Goal: Task Accomplishment & Management: Use online tool/utility

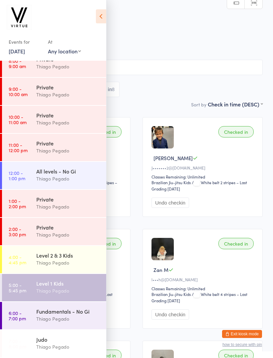
scroll to position [95, 0]
click at [19, 318] on time "6:00 - 7:00 pm" at bounding box center [17, 315] width 17 height 11
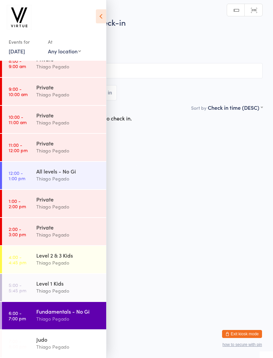
click at [91, 15] on div at bounding box center [50, 19] width 83 height 24
click at [98, 14] on icon at bounding box center [101, 16] width 10 height 14
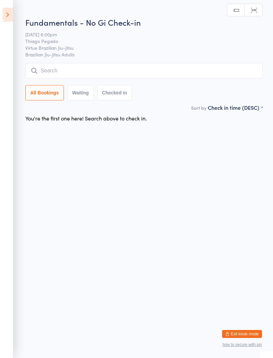
click at [128, 68] on input "search" at bounding box center [144, 70] width 238 height 15
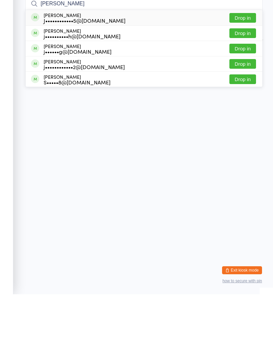
type input "[PERSON_NAME]"
click at [41, 76] on div "[PERSON_NAME] J••••••••••••5@[DOMAIN_NAME]" at bounding box center [78, 81] width 95 height 11
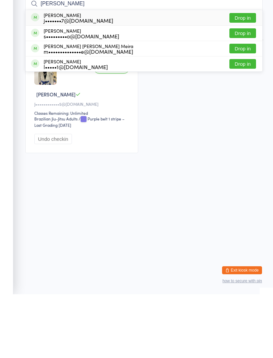
type input "[PERSON_NAME]"
click at [45, 97] on div "s•••••••••o@[DOMAIN_NAME]" at bounding box center [82, 99] width 76 height 5
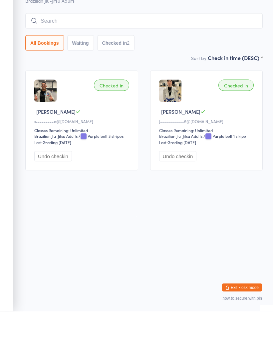
click at [52, 60] on input "search" at bounding box center [144, 67] width 238 height 15
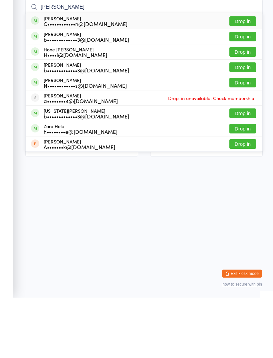
type input "[PERSON_NAME]"
click at [43, 76] on div "[PERSON_NAME] C••••••••••••n@[DOMAIN_NAME]" at bounding box center [79, 81] width 97 height 11
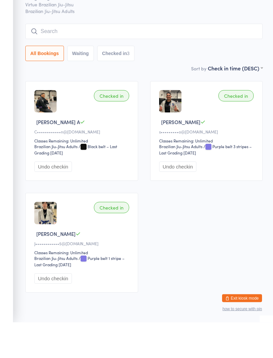
click at [218, 60] on input "search" at bounding box center [144, 67] width 238 height 15
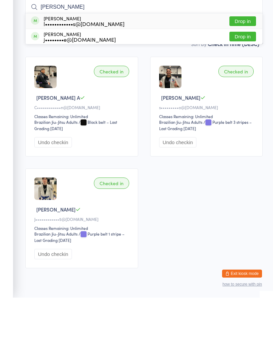
type input "[PERSON_NAME]"
click at [41, 76] on div "[PERSON_NAME] l••••••••••••s@[DOMAIN_NAME]" at bounding box center [78, 81] width 94 height 11
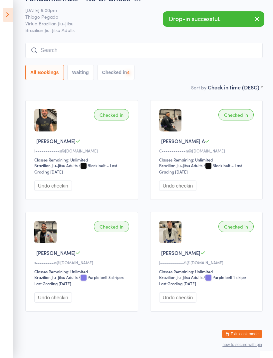
click at [55, 43] on input "search" at bounding box center [144, 50] width 238 height 15
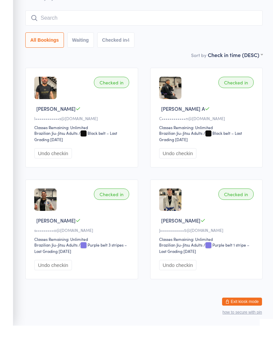
click at [52, 43] on input "search" at bounding box center [144, 50] width 238 height 15
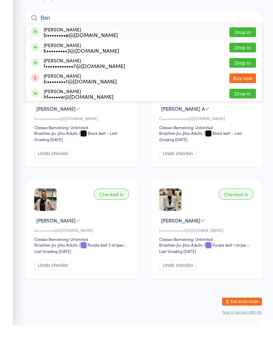
type input "Ben"
click at [40, 59] on div "[PERSON_NAME] b••••••••e@[DOMAIN_NAME]" at bounding box center [74, 64] width 87 height 11
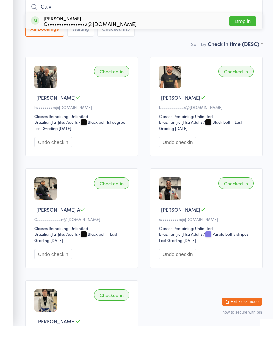
type input "Calv"
click at [39, 48] on div "[PERSON_NAME] C••••••••••••••••2@[DOMAIN_NAME]" at bounding box center [84, 53] width 106 height 11
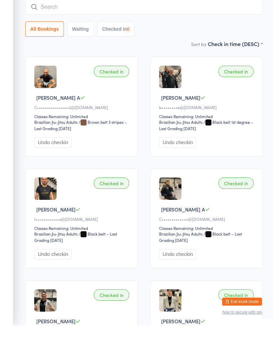
click at [45, 32] on input "search" at bounding box center [144, 39] width 238 height 15
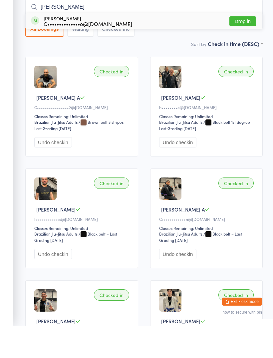
type input "[PERSON_NAME]"
click at [49, 48] on div "[PERSON_NAME] C••••••••••••••o@[DOMAIN_NAME]" at bounding box center [88, 53] width 89 height 11
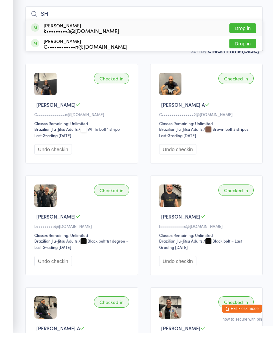
type input "S"
type input "ash"
click at [49, 69] on div "C••••••••••••n@[DOMAIN_NAME]" at bounding box center [86, 71] width 84 height 5
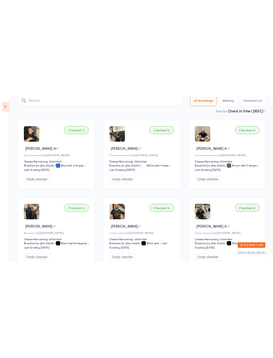
scroll to position [53, 0]
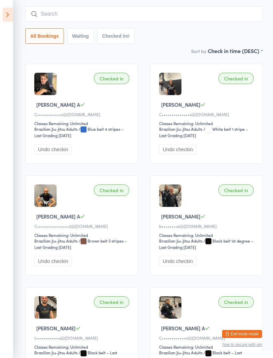
click at [183, 15] on input "search" at bounding box center [144, 13] width 238 height 15
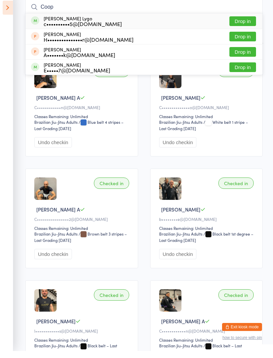
type input "Coop"
click at [41, 23] on div "[PERSON_NAME] Lygo c••••••••••5@[DOMAIN_NAME]" at bounding box center [76, 28] width 91 height 11
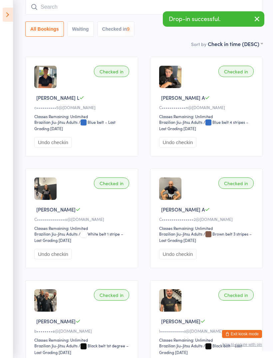
click at [45, 15] on input "search" at bounding box center [144, 6] width 238 height 15
type input "Abd"
click at [39, 20] on div "[PERSON_NAME] a••••••••••1@[DOMAIN_NAME]" at bounding box center [76, 21] width 91 height 11
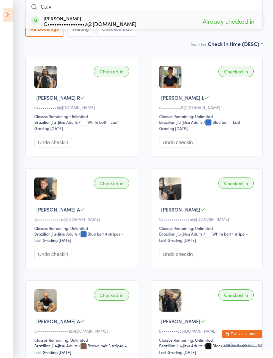
type input "Calv"
click at [42, 24] on div "[PERSON_NAME] C••••••••••••••••2@[DOMAIN_NAME]" at bounding box center [84, 21] width 106 height 11
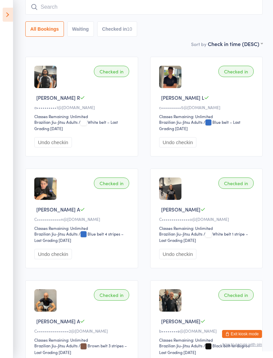
click at [47, 13] on input "search" at bounding box center [144, 6] width 238 height 15
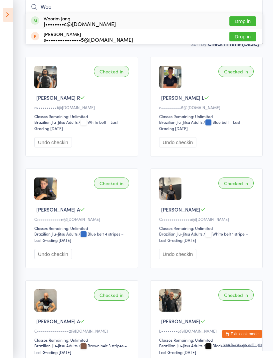
type input "Woo"
click at [42, 22] on div "Woorim Jang J••••••••c@[DOMAIN_NAME]" at bounding box center [73, 21] width 85 height 11
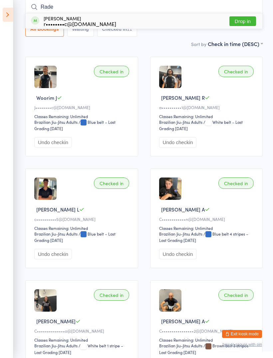
type input "Rade"
click at [46, 21] on div "r••••••••c@[DOMAIN_NAME]" at bounding box center [80, 23] width 73 height 5
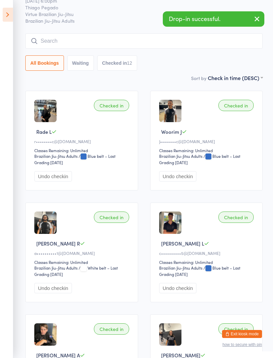
scroll to position [26, 0]
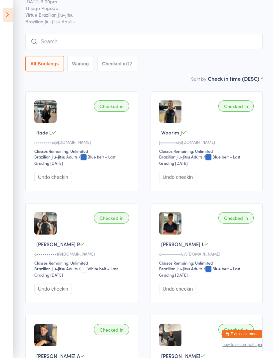
click at [53, 36] on input "search" at bounding box center [144, 41] width 238 height 15
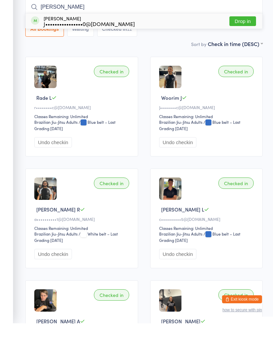
type input "[PERSON_NAME]"
click at [50, 56] on div "J••••••••••••••••0@[DOMAIN_NAME]" at bounding box center [89, 58] width 91 height 5
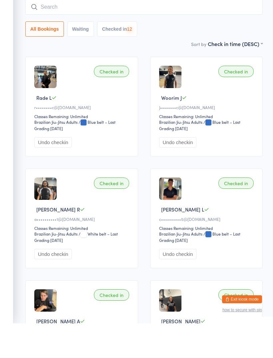
click at [48, 34] on input "search" at bounding box center [144, 41] width 238 height 15
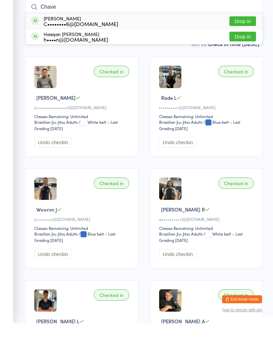
type input "Chave"
click at [37, 51] on span at bounding box center [35, 55] width 8 height 8
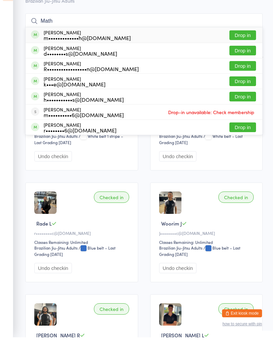
type input "Math"
click at [39, 51] on span at bounding box center [35, 55] width 8 height 8
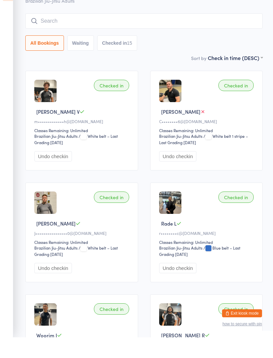
scroll to position [46, 0]
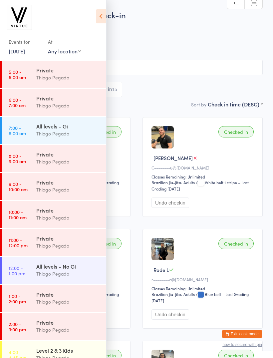
click at [96, 20] on icon at bounding box center [101, 16] width 10 height 14
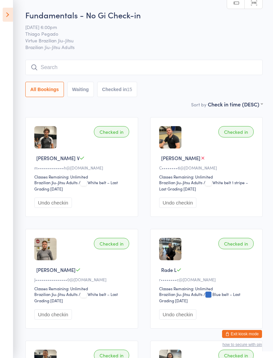
click at [184, 68] on input "search" at bounding box center [144, 67] width 238 height 15
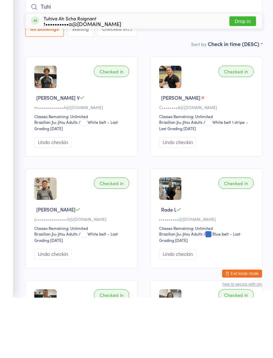
type input "Tuhi"
click at [46, 76] on div "Tuhiva Ah Scha Roignant t••••••••••a@gmail.com" at bounding box center [83, 81] width 78 height 11
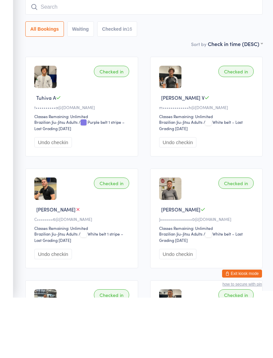
click at [56, 60] on input "search" at bounding box center [144, 67] width 238 height 15
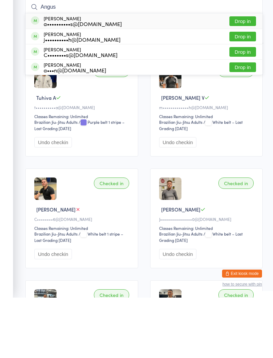
type input "Angus"
click at [50, 97] on div "j••••••••••h@[DOMAIN_NAME]" at bounding box center [82, 99] width 77 height 5
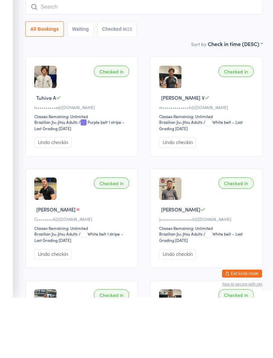
scroll to position [60, 0]
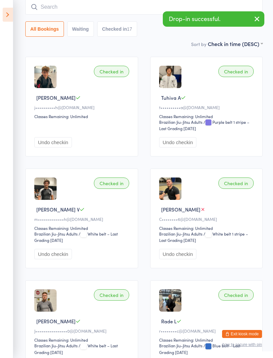
click at [42, 147] on button "Undo checkin" at bounding box center [53, 142] width 38 height 10
click at [46, 11] on input "search" at bounding box center [144, 6] width 238 height 15
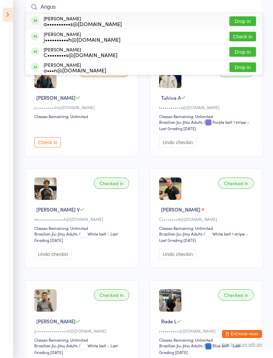
type input "Angus"
click at [45, 21] on div "a••••••••••s@outlook.com" at bounding box center [83, 23] width 78 height 5
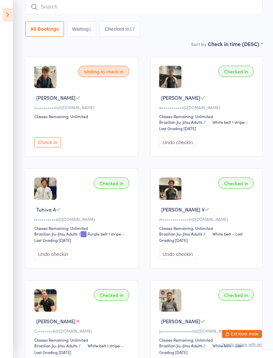
click at [49, 14] on input "search" at bounding box center [144, 6] width 238 height 15
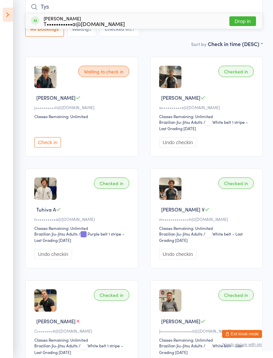
type input "Tys"
click at [37, 24] on span at bounding box center [35, 20] width 8 height 8
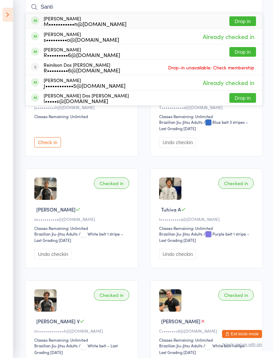
type input "Santi"
click at [40, 23] on div "Santiago Monti M•••••••••••n@gmail.com" at bounding box center [79, 21] width 96 height 11
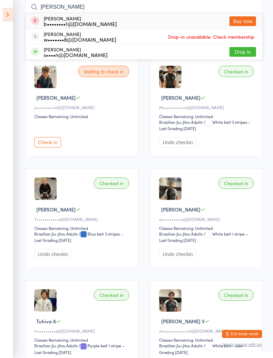
type input "Bert"
click at [47, 22] on div "b••••••••1@[DOMAIN_NAME]" at bounding box center [80, 23] width 73 height 5
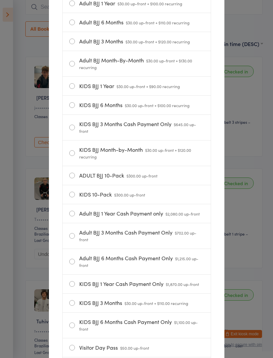
scroll to position [130, 0]
click at [149, 178] on span "$300.00 up-front" at bounding box center [142, 175] width 31 height 6
click at [0, 0] on input "ADULT BJJ 10-Pack $300.00 up-front" at bounding box center [0, 0] width 0 height 0
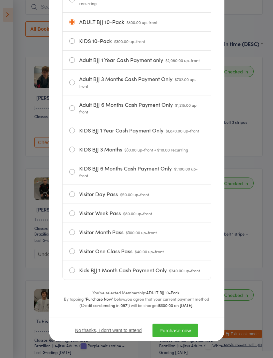
scroll to position [292, 0]
click at [190, 327] on button "Purchase now" at bounding box center [176, 330] width 46 height 14
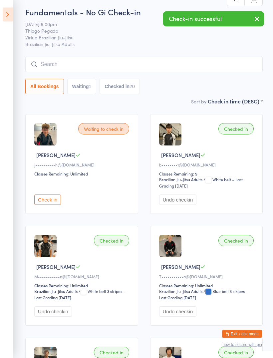
scroll to position [0, 0]
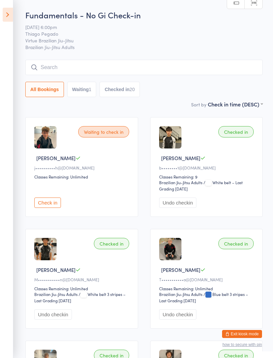
click at [49, 71] on input "search" at bounding box center [144, 67] width 238 height 15
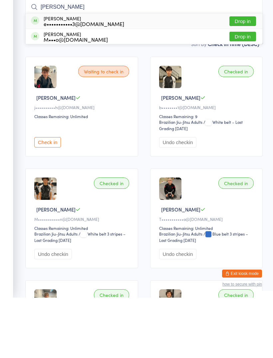
type input "Eli"
click at [38, 77] on span at bounding box center [35, 81] width 8 height 8
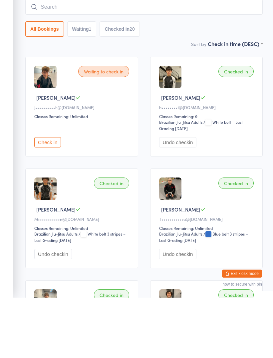
scroll to position [60, 0]
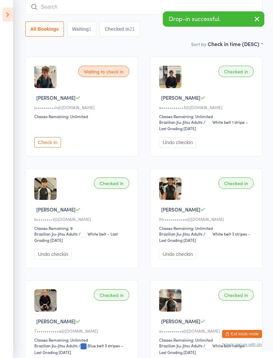
click at [44, 15] on input "search" at bounding box center [144, 6] width 238 height 15
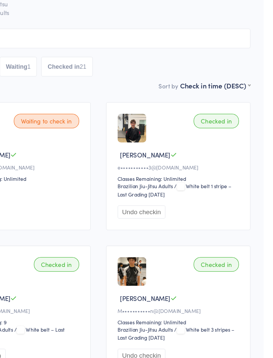
scroll to position [37, 0]
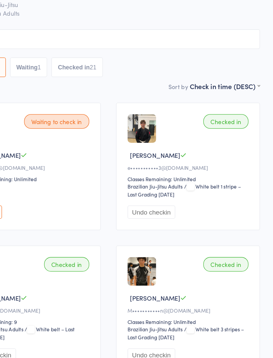
click at [159, 171] on button "Undo checkin" at bounding box center [178, 166] width 38 height 10
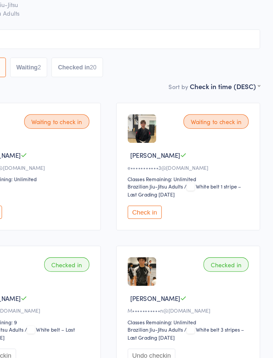
click at [29, 28] on input "search" at bounding box center [144, 30] width 238 height 15
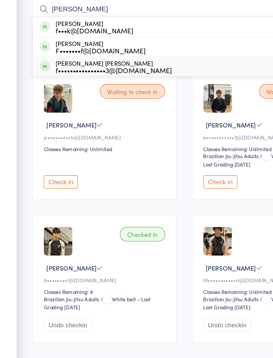
type input "Frank"
click at [49, 112] on div "f••••••••••••••••3@hotmail.com" at bounding box center [89, 114] width 91 height 5
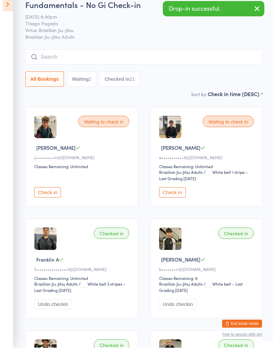
click at [51, 65] on input "search" at bounding box center [144, 67] width 238 height 15
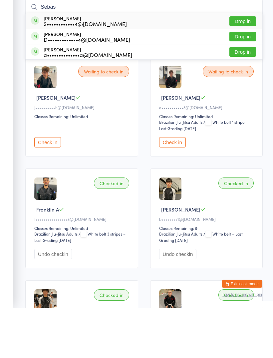
type input "Sebas"
click at [39, 67] on span at bounding box center [35, 71] width 8 height 8
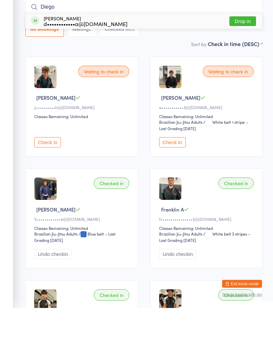
type input "Diego"
click at [41, 66] on div "Diego Penaranda d••••••••••••a@me.com" at bounding box center [79, 71] width 97 height 11
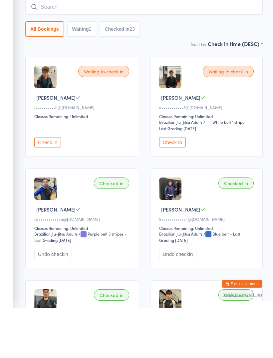
click at [46, 50] on input "search" at bounding box center [144, 57] width 238 height 15
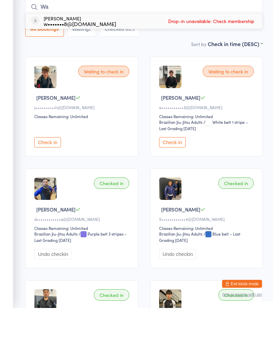
type input "W"
type input "Wyl"
click at [45, 71] on div "w••••••••w@gmail.com" at bounding box center [82, 73] width 76 height 5
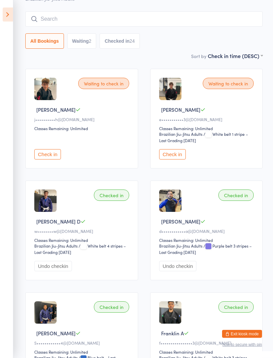
scroll to position [48, 0]
